Goal: Information Seeking & Learning: Learn about a topic

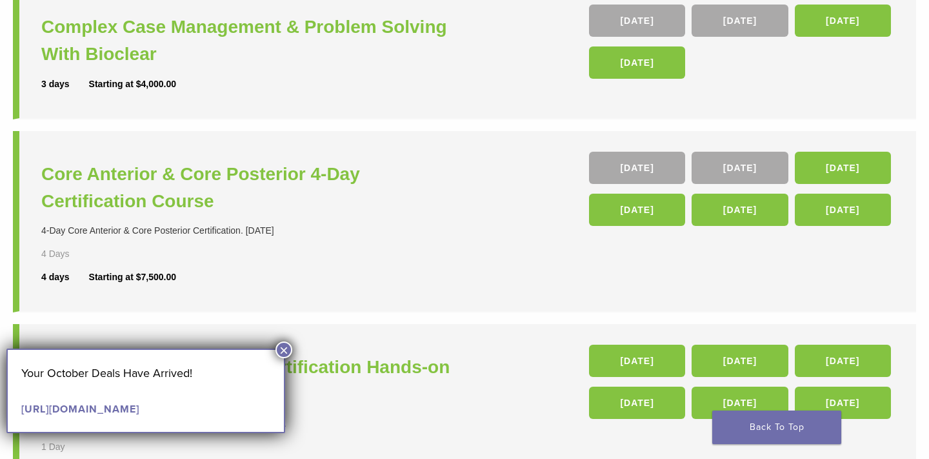
scroll to position [208, 0]
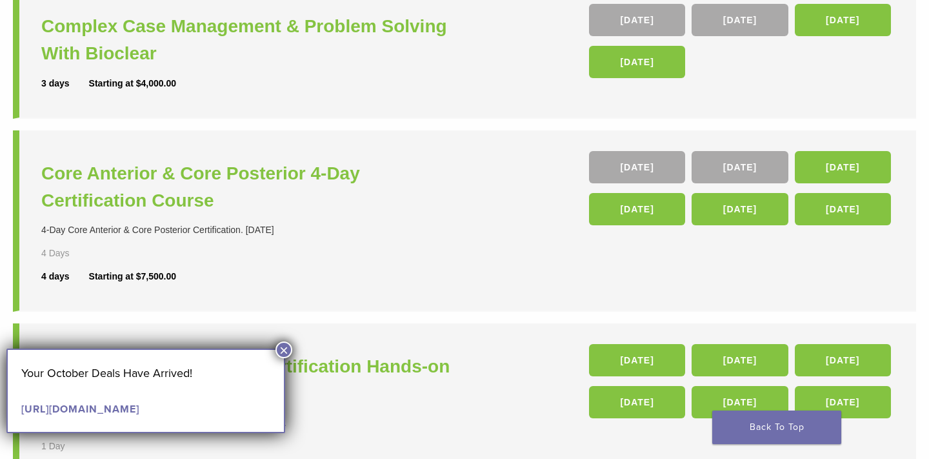
click at [285, 349] on button "×" at bounding box center [284, 349] width 17 height 17
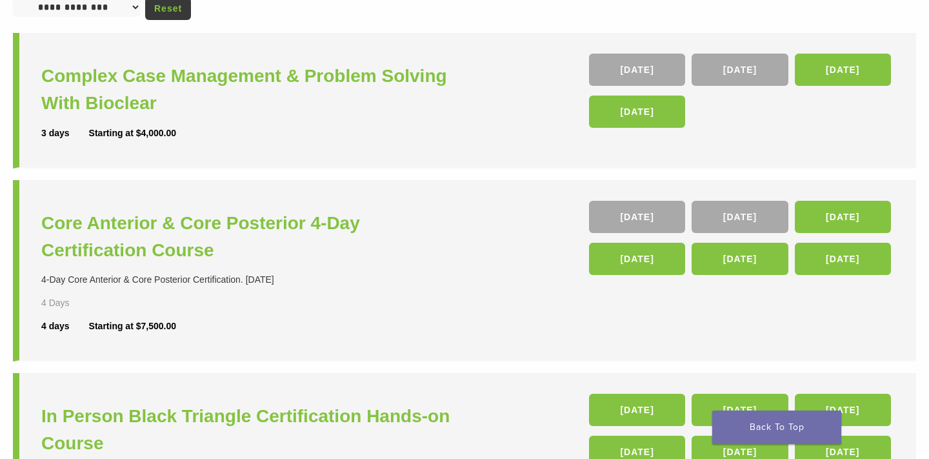
scroll to position [161, 0]
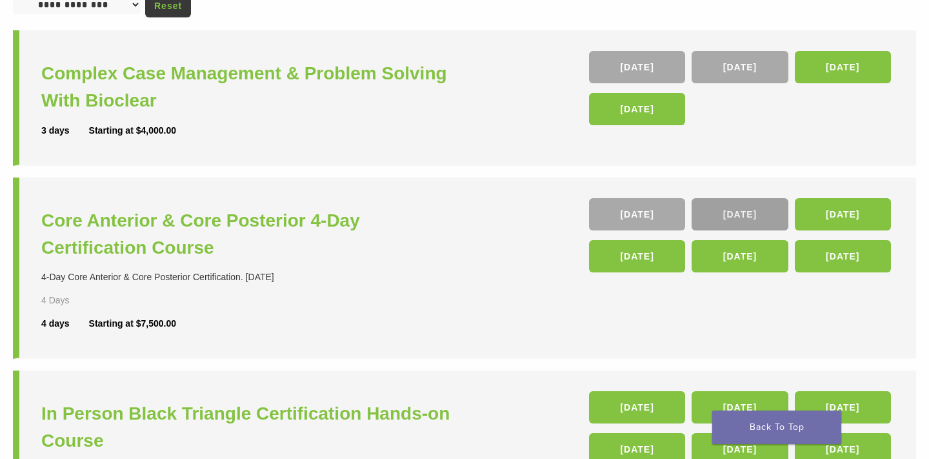
click at [714, 222] on link "05 Nov" at bounding box center [740, 214] width 96 height 32
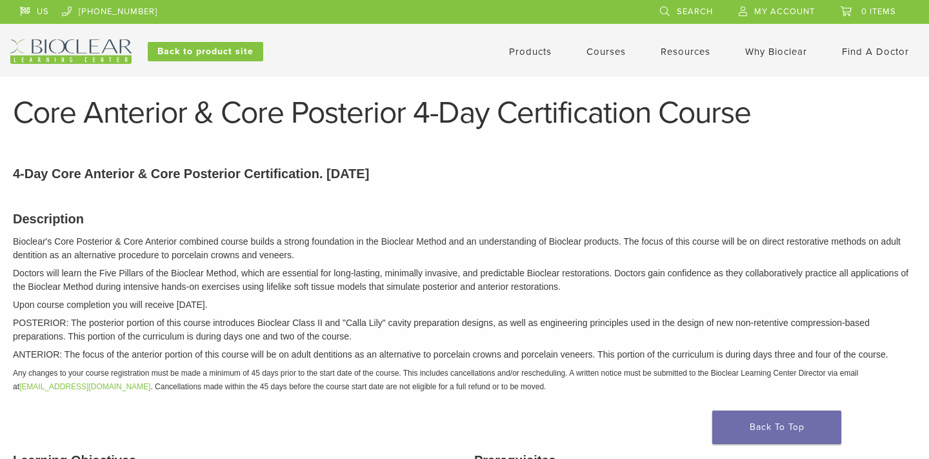
click at [599, 54] on link "Courses" at bounding box center [606, 52] width 39 height 12
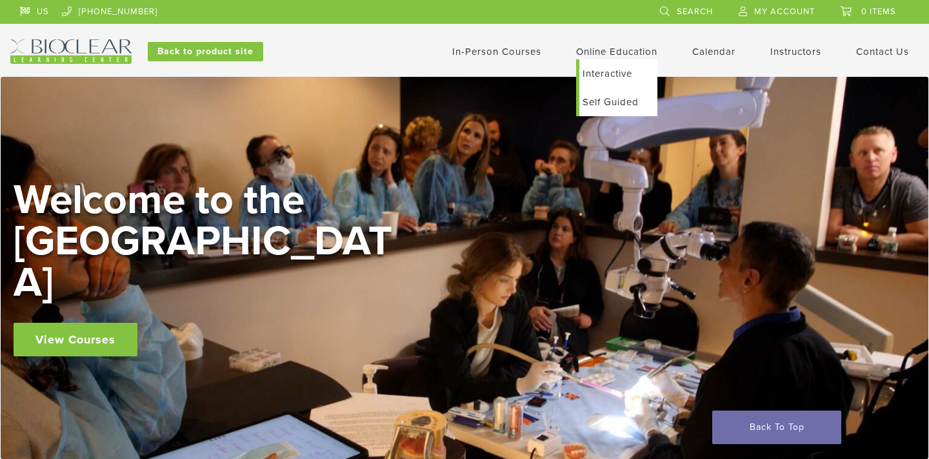
click at [605, 51] on link "Online Education" at bounding box center [616, 52] width 81 height 12
click at [607, 105] on link "Self Guided" at bounding box center [618, 102] width 78 height 28
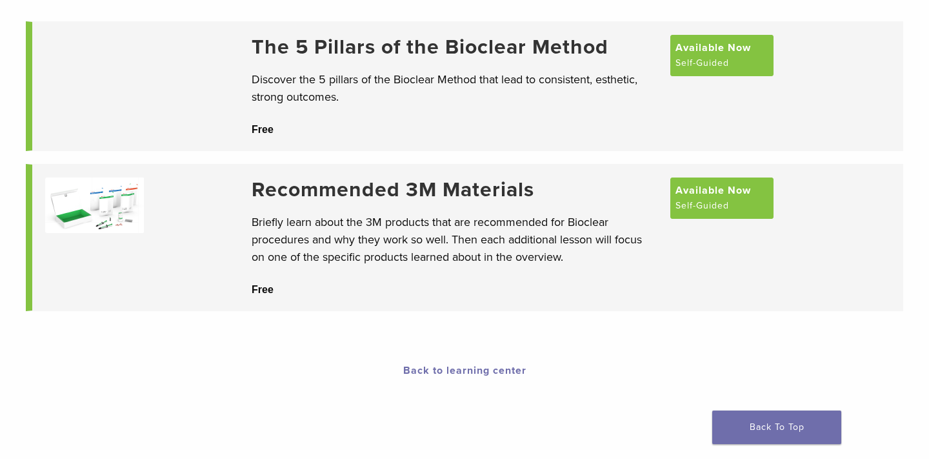
scroll to position [150, 0]
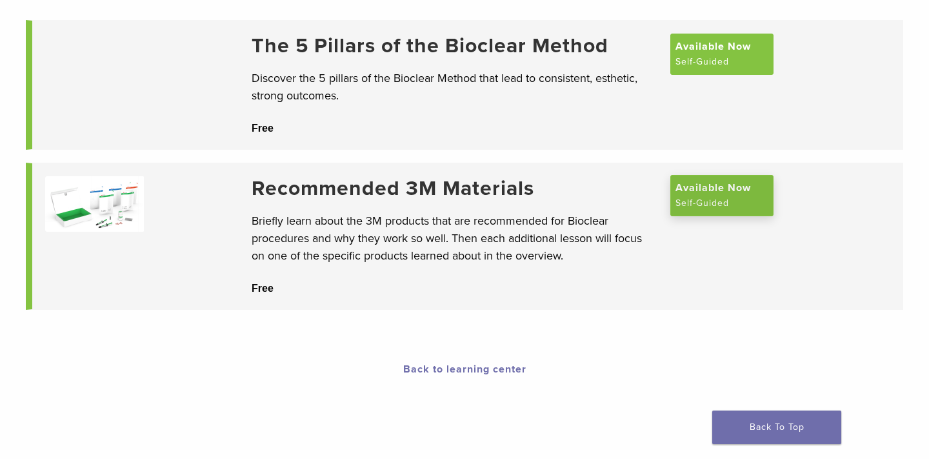
click at [726, 194] on span "Available Now" at bounding box center [713, 187] width 75 height 15
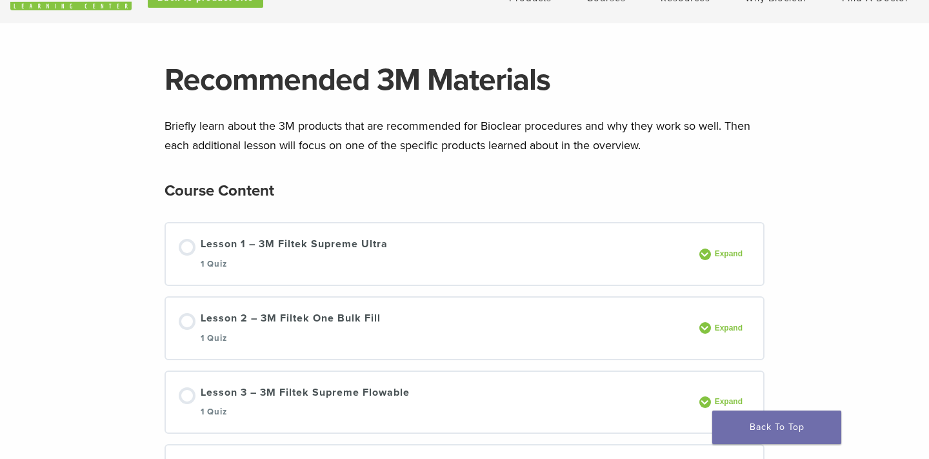
scroll to position [86, 0]
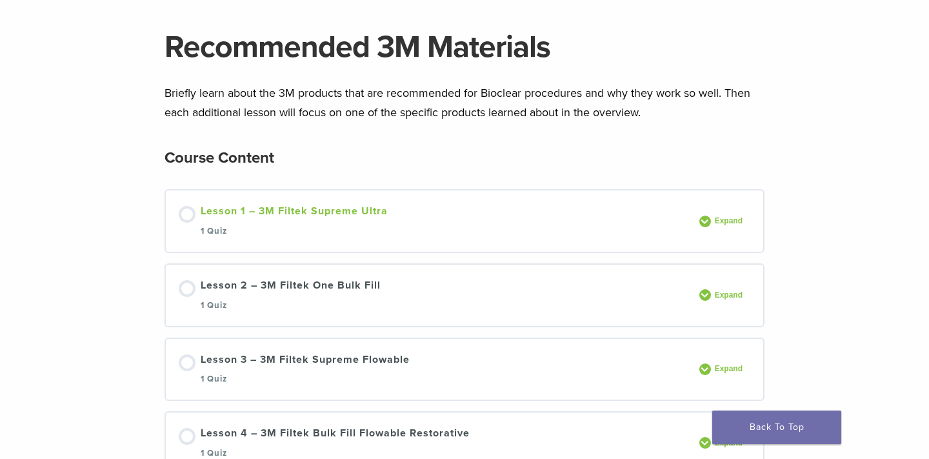
click at [325, 210] on div "Lesson 1 – 3M Filtek Supreme Ultra 1 Quiz" at bounding box center [294, 220] width 187 height 35
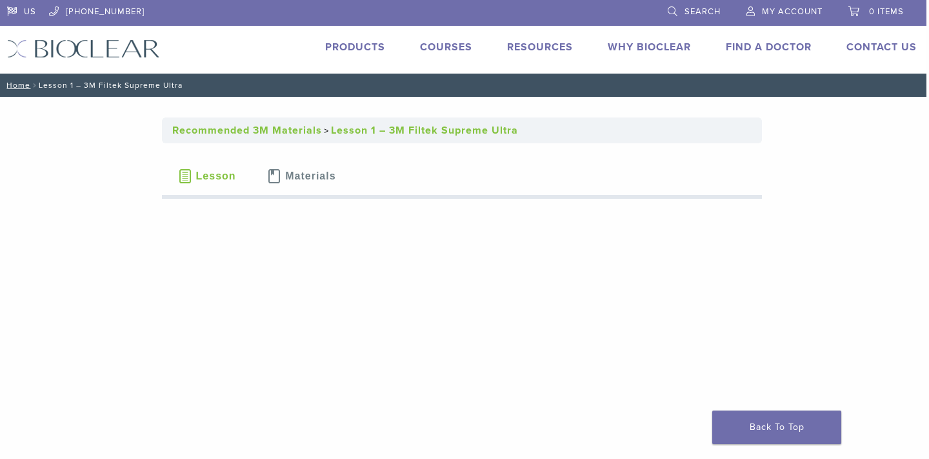
scroll to position [0, 3]
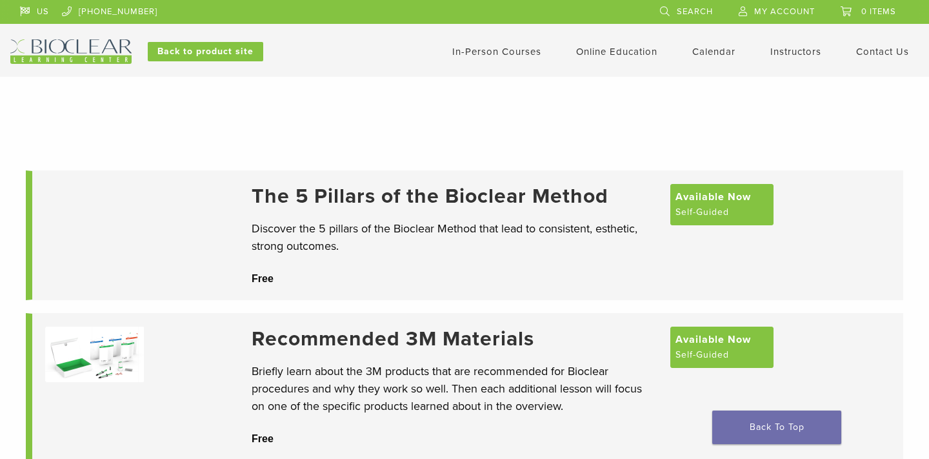
scroll to position [150, 0]
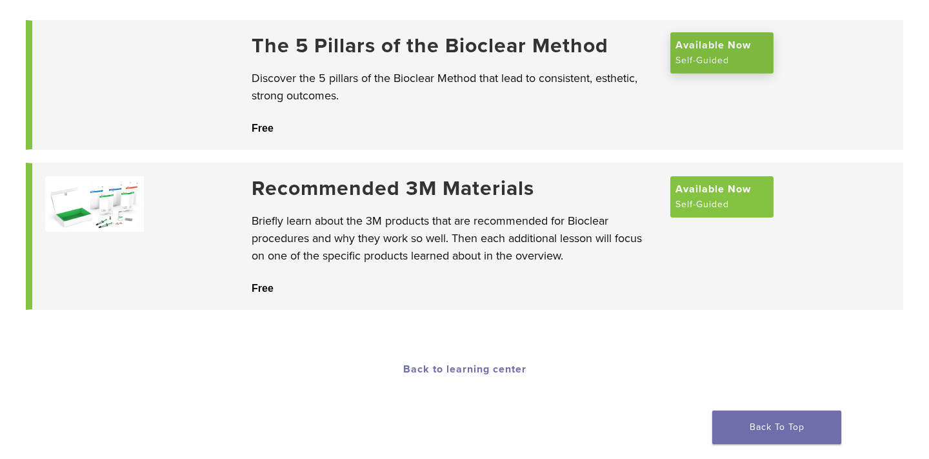
click at [699, 53] on span "Available Now" at bounding box center [713, 44] width 75 height 15
